Goal: Task Accomplishment & Management: Manage account settings

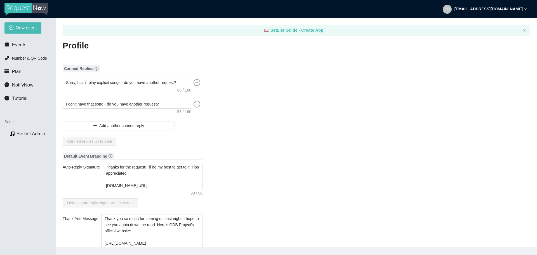
type input "[PERSON_NAME]"
type input "ODB Project"
type input "Multi-instrumentalist"
type input "[PHONE_NUMBER]"
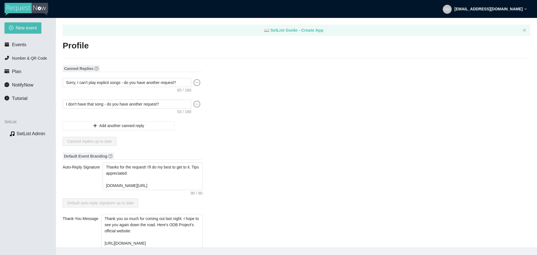
type input "[EMAIL_ADDRESS][DOMAIN_NAME]"
type input "[URL][DOMAIN_NAME]"
type textarea "[URL][DOMAIN_NAME]"
type textarea "Thanks for the request! I'll do my best to get to it. Tips appreciated: [DOMAIN…"
type textarea "Thank you so much for coming out last night. I hope to see you again down the r…"
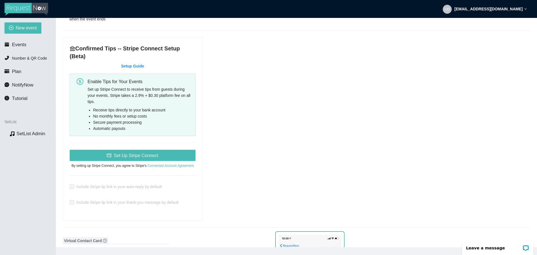
scroll to position [252, 0]
